Goal: Navigation & Orientation: Find specific page/section

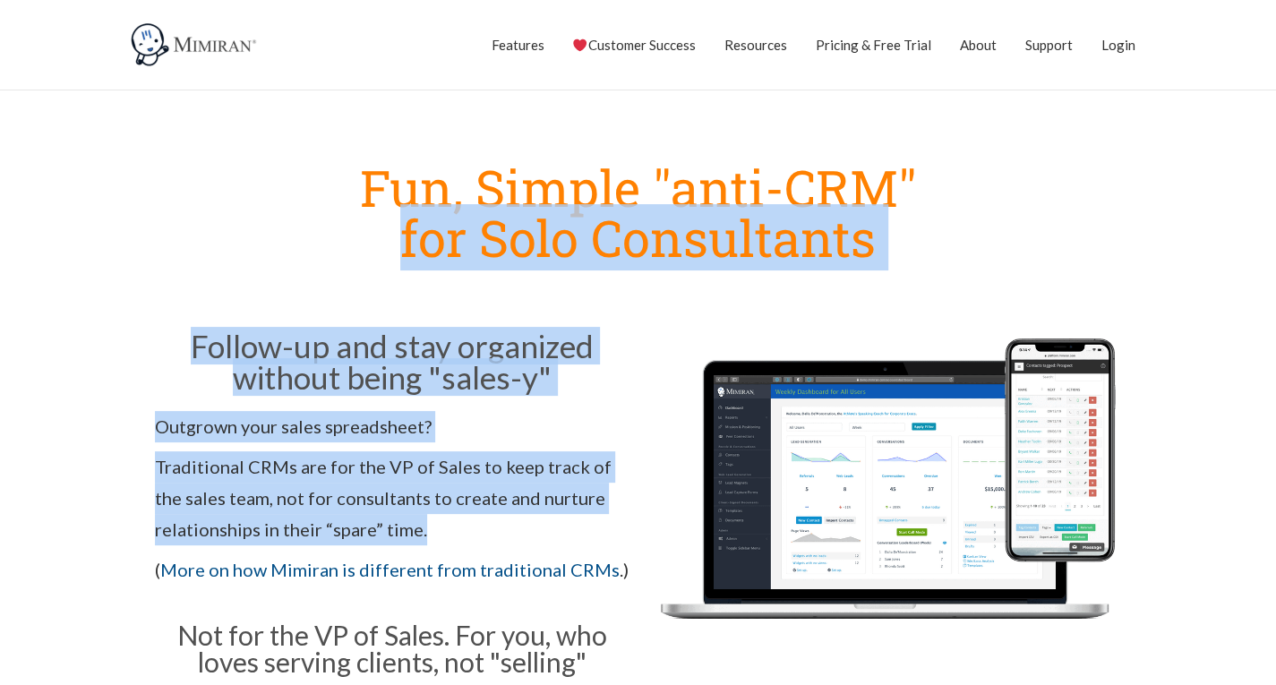
drag, startPoint x: 220, startPoint y: 300, endPoint x: 580, endPoint y: 521, distance: 422.4
click at [580, 521] on div "Fun, Simple "anti-CRM" for Solo Consultants Follow-up and stay organized withou…" at bounding box center [638, 445] width 1021 height 603
click at [580, 521] on p "Traditional CRMs are for the VP of Sales to keep track of the sales team, not f…" at bounding box center [392, 498] width 475 height 94
